Goal: Task Accomplishment & Management: Manage account settings

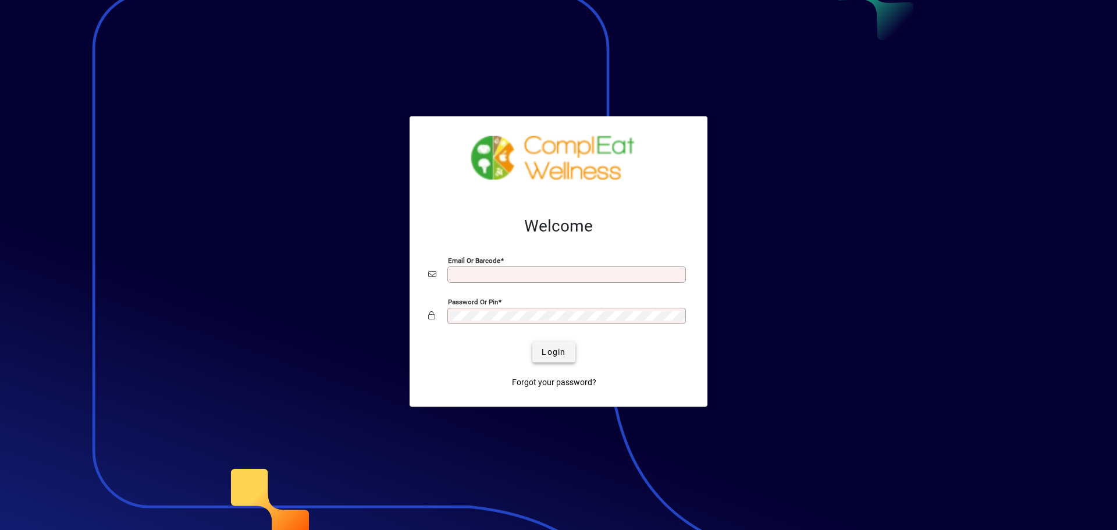
type input "**********"
click at [560, 357] on span "Login" at bounding box center [554, 352] width 24 height 12
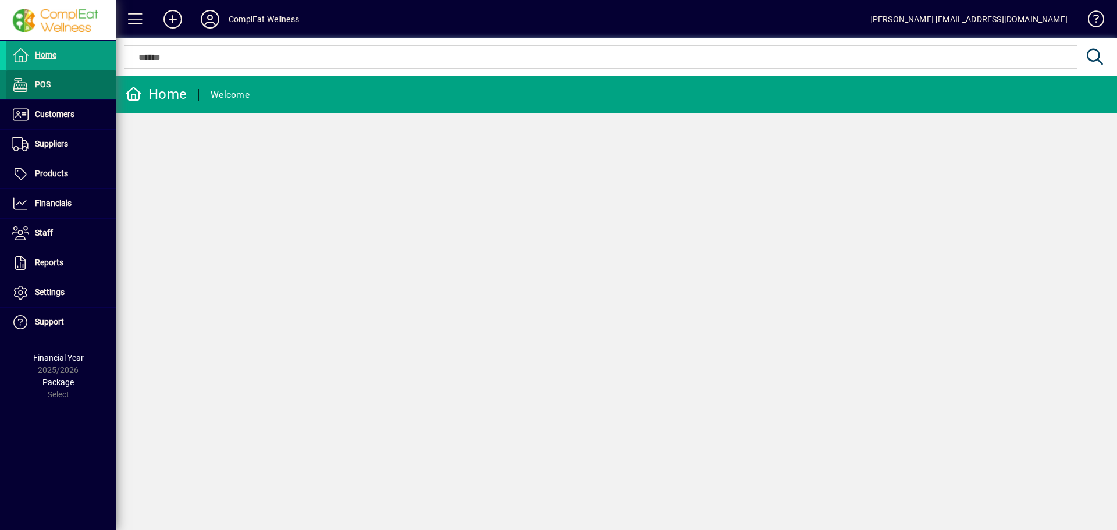
click at [36, 77] on span at bounding box center [61, 85] width 111 height 28
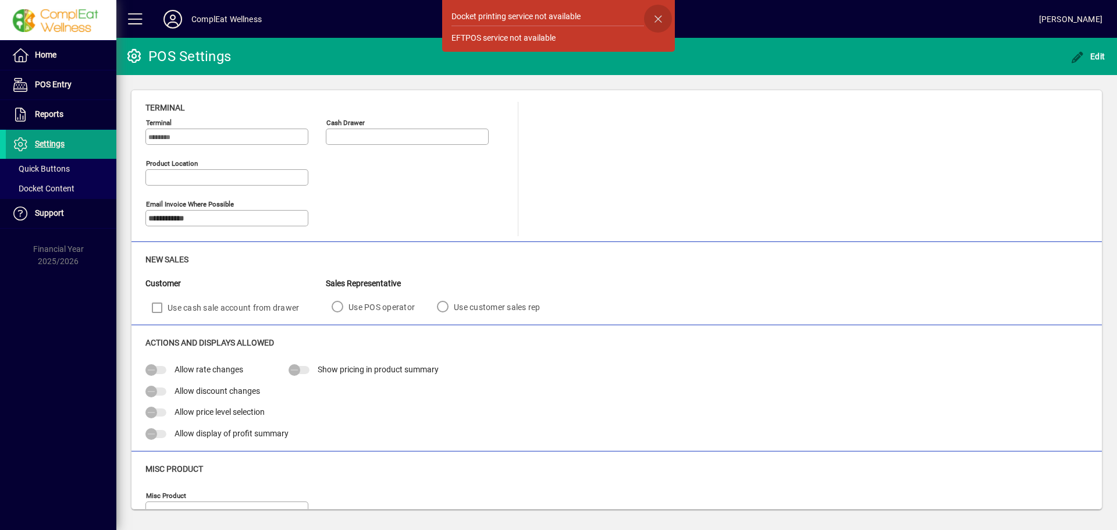
click at [658, 21] on span "button" at bounding box center [658, 19] width 28 height 28
